Goal: Transaction & Acquisition: Purchase product/service

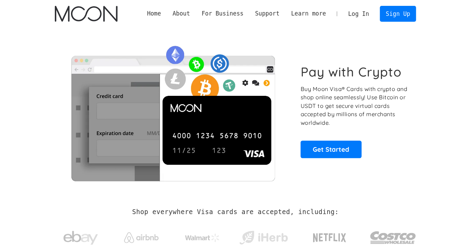
click at [355, 15] on link "Log In" at bounding box center [359, 13] width 32 height 15
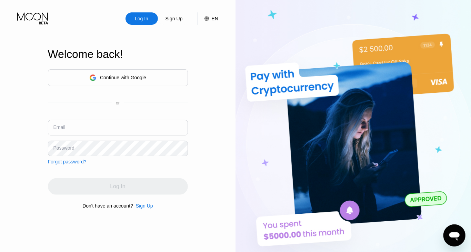
click at [118, 77] on div "Continue with Google" at bounding box center [123, 78] width 46 height 6
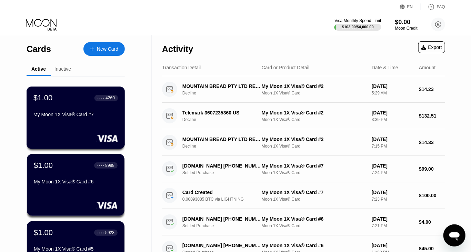
click at [107, 98] on div "4260" at bounding box center [110, 98] width 9 height 5
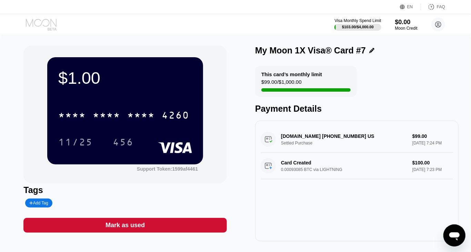
click at [46, 26] on icon at bounding box center [42, 25] width 32 height 12
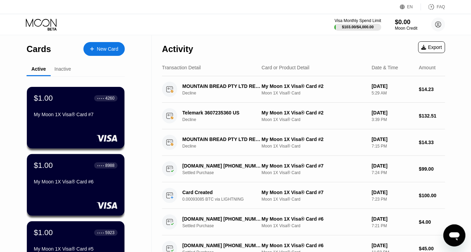
click at [111, 49] on div "New Card" at bounding box center [107, 49] width 21 height 6
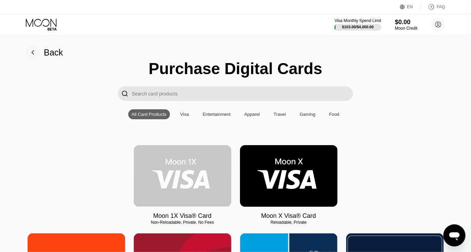
click at [168, 187] on img at bounding box center [183, 176] width 98 height 62
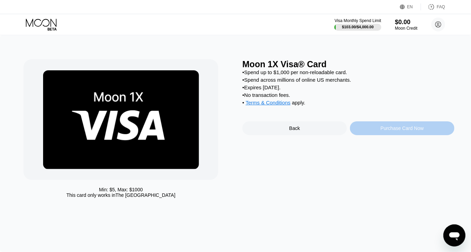
click at [404, 131] on div "Purchase Card Now" at bounding box center [402, 129] width 43 height 6
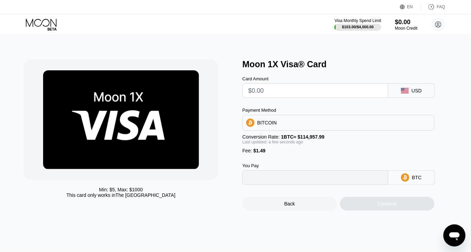
type input "0"
click at [284, 125] on div "BITCOIN" at bounding box center [338, 123] width 191 height 14
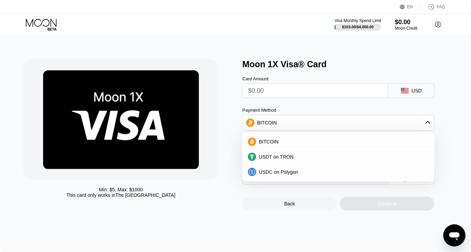
click at [284, 125] on div "BITCOIN" at bounding box center [338, 123] width 191 height 14
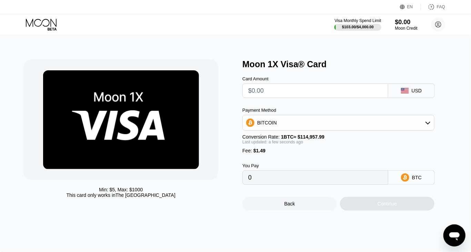
click at [266, 96] on input "text" at bounding box center [315, 91] width 134 height 14
type input "$1"
type input "0.00002167"
type input "$11"
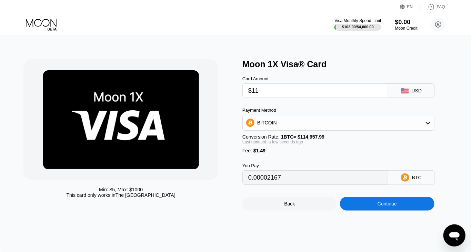
type input "0.00010865"
type input "$1"
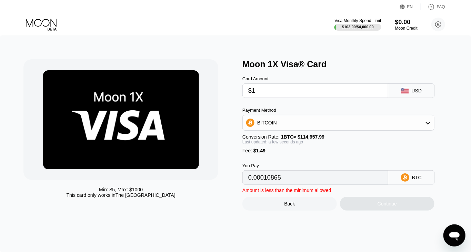
type input "0.00002167"
type input "$12"
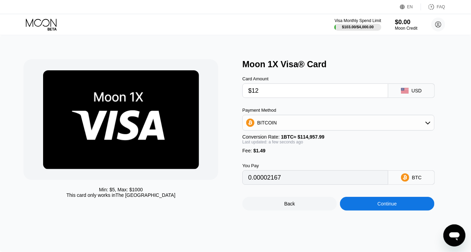
type input "0.00011735"
type input "$12"
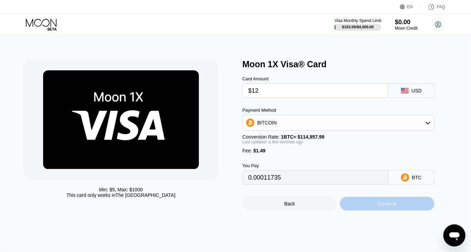
click at [373, 210] on div "Continue" at bounding box center [387, 204] width 95 height 14
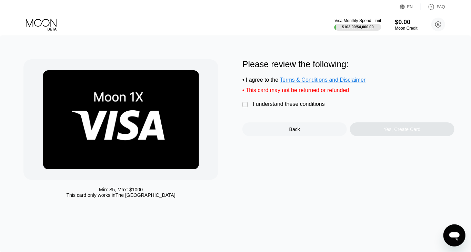
click at [241, 110] on div "Min: $ 5 , Max: $ 1000 This card only works in The United States Please review …" at bounding box center [235, 130] width 424 height 142
click at [244, 108] on div "" at bounding box center [245, 104] width 7 height 7
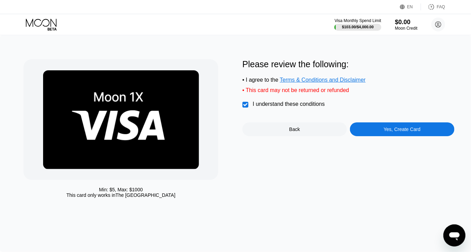
click at [392, 132] on div "Yes, Create Card" at bounding box center [402, 130] width 37 height 6
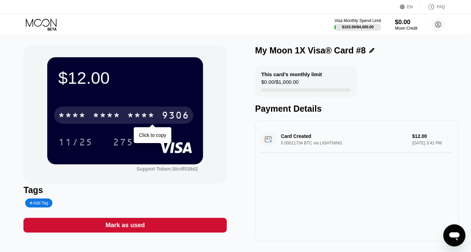
click at [106, 116] on div "* * * *" at bounding box center [107, 116] width 28 height 11
